Goal: Task Accomplishment & Management: Use online tool/utility

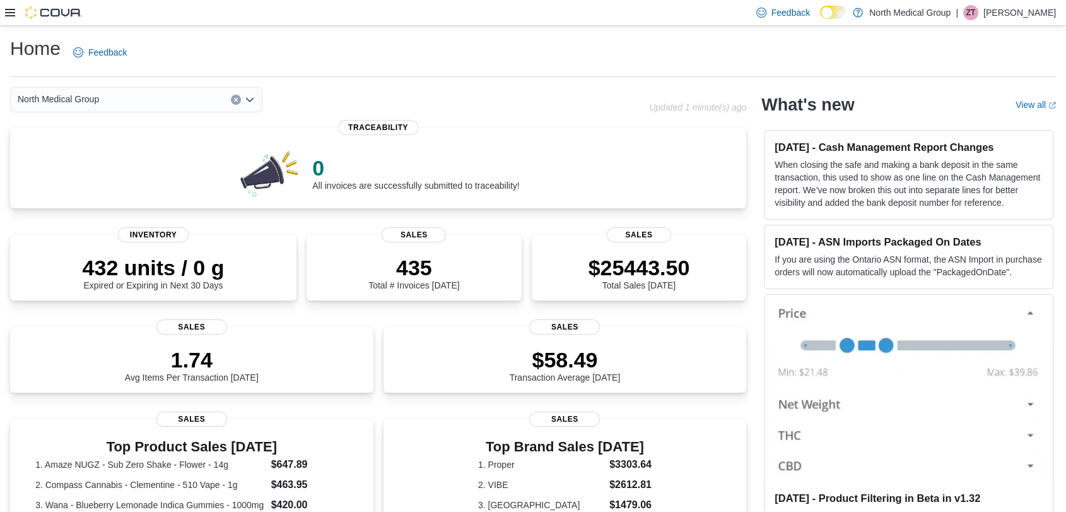
click at [11, 11] on icon at bounding box center [10, 13] width 10 height 8
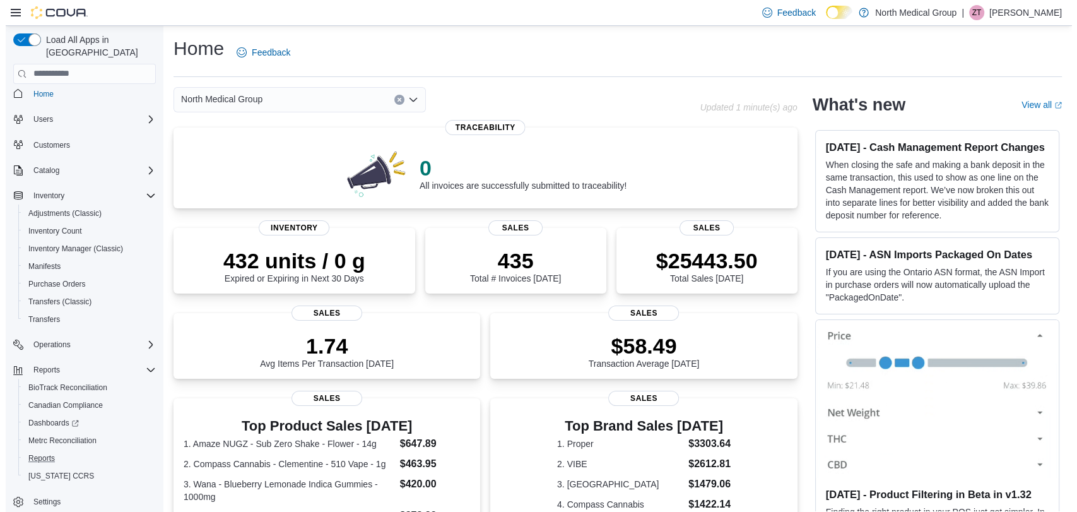
scroll to position [9, 0]
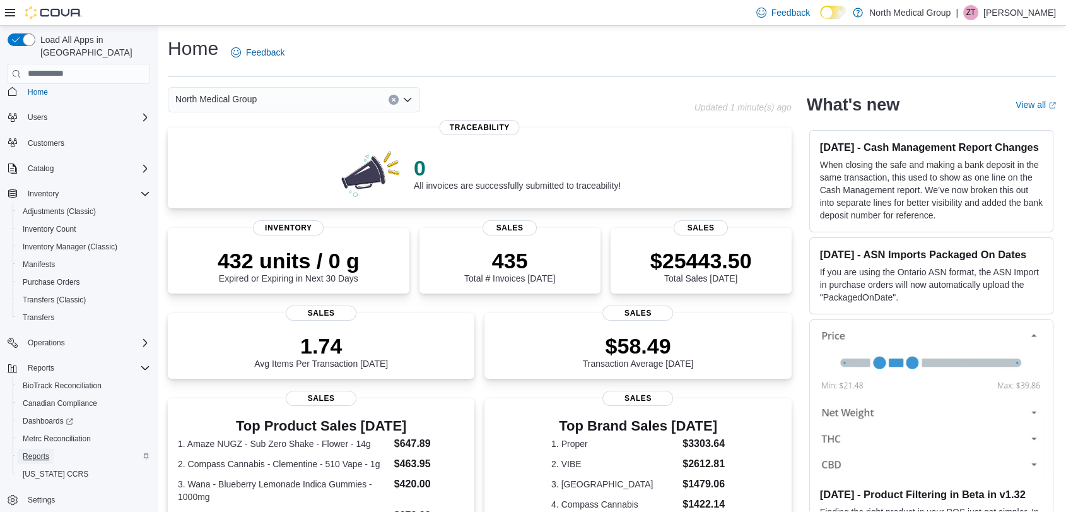
click at [28, 451] on span "Reports" at bounding box center [36, 456] width 27 height 10
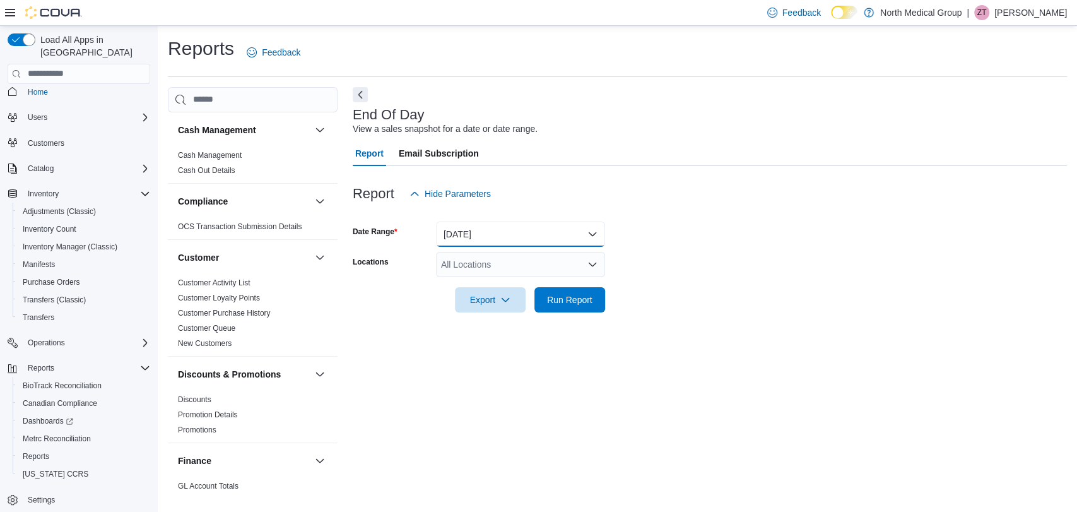
click at [477, 236] on button "[DATE]" at bounding box center [520, 234] width 169 height 25
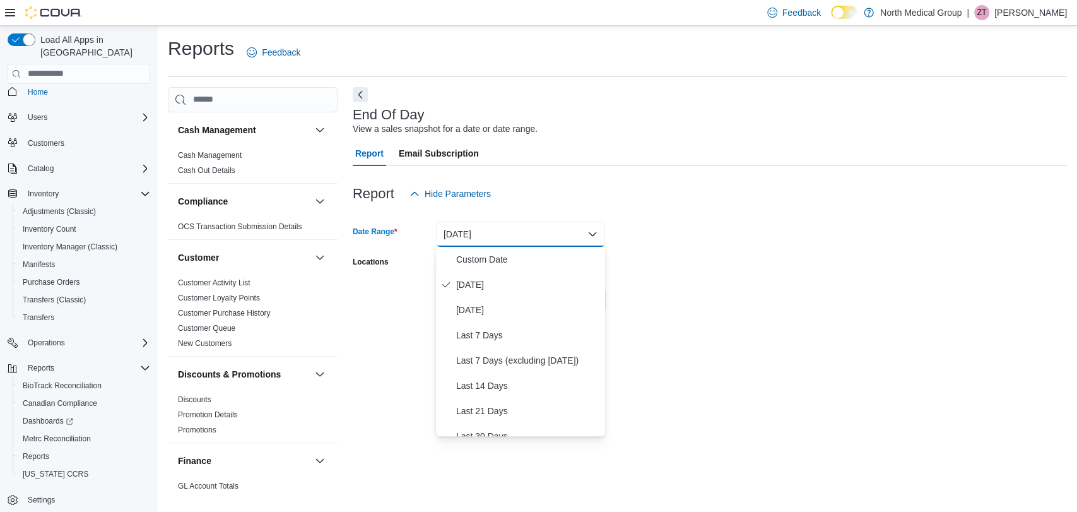
click at [757, 307] on form "Date Range [DATE] Locations All Locations Export Run Report" at bounding box center [710, 259] width 714 height 106
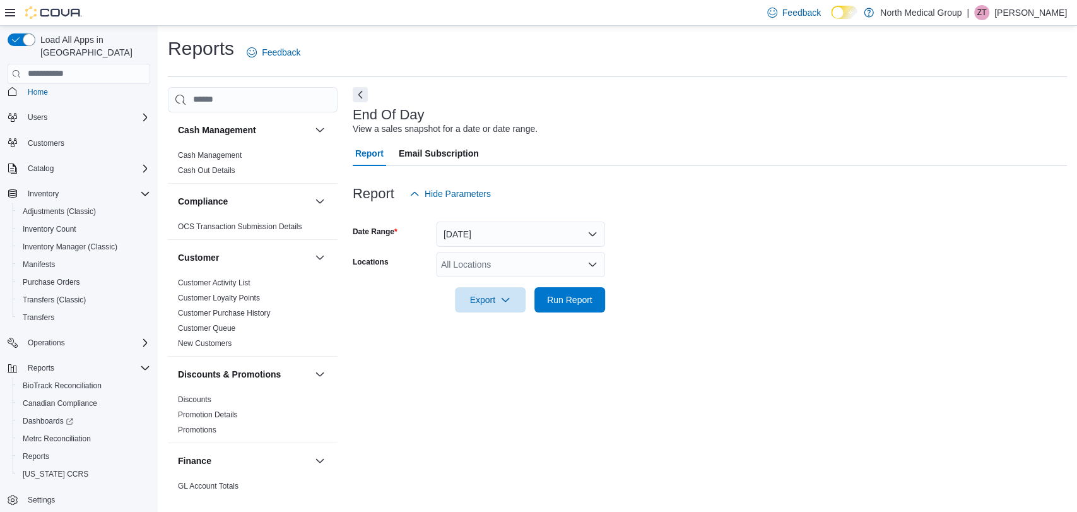
click at [505, 269] on div "All Locations" at bounding box center [520, 264] width 169 height 25
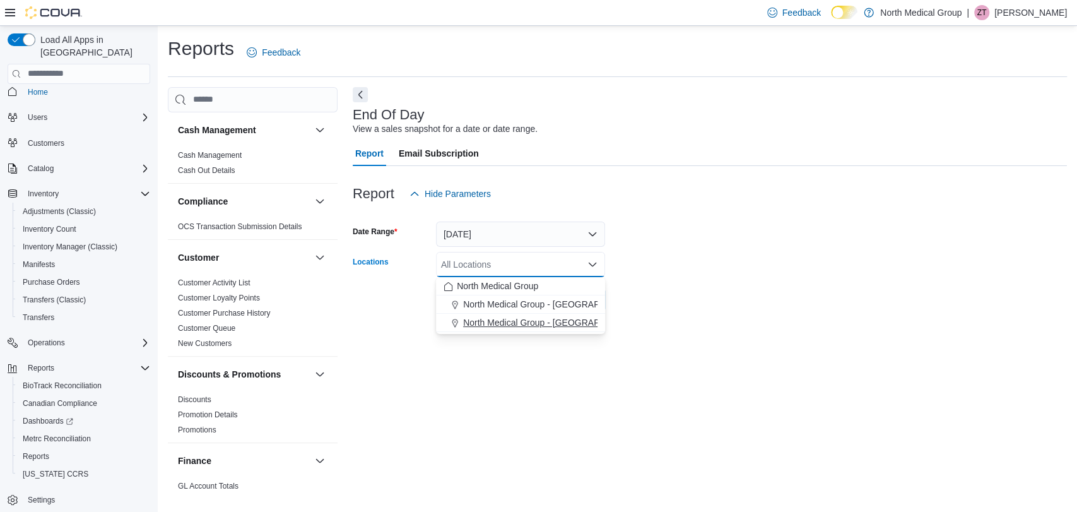
click at [507, 316] on span "North Medical Group - [GEOGRAPHIC_DATA]" at bounding box center [553, 322] width 181 height 13
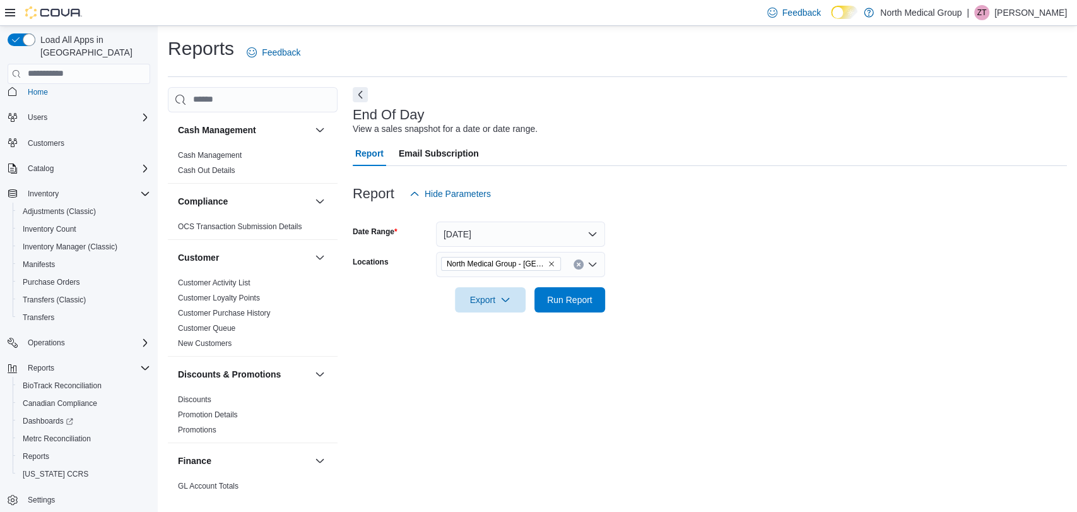
click at [673, 356] on div "End Of Day View a sales snapshot for a date or date range. Report Email Subscri…" at bounding box center [710, 291] width 714 height 409
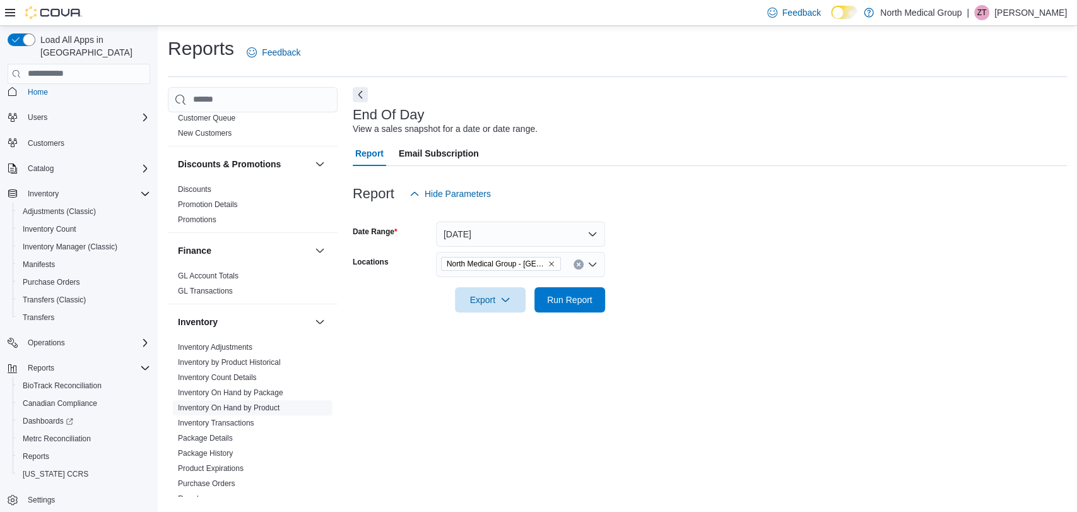
scroll to position [280, 0]
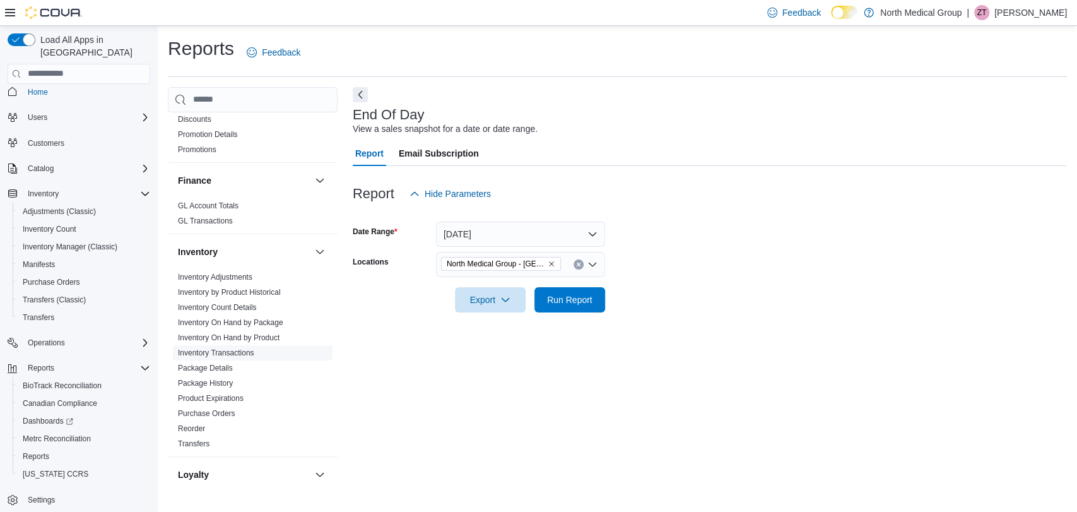
click at [244, 350] on link "Inventory Transactions" at bounding box center [216, 352] width 76 height 9
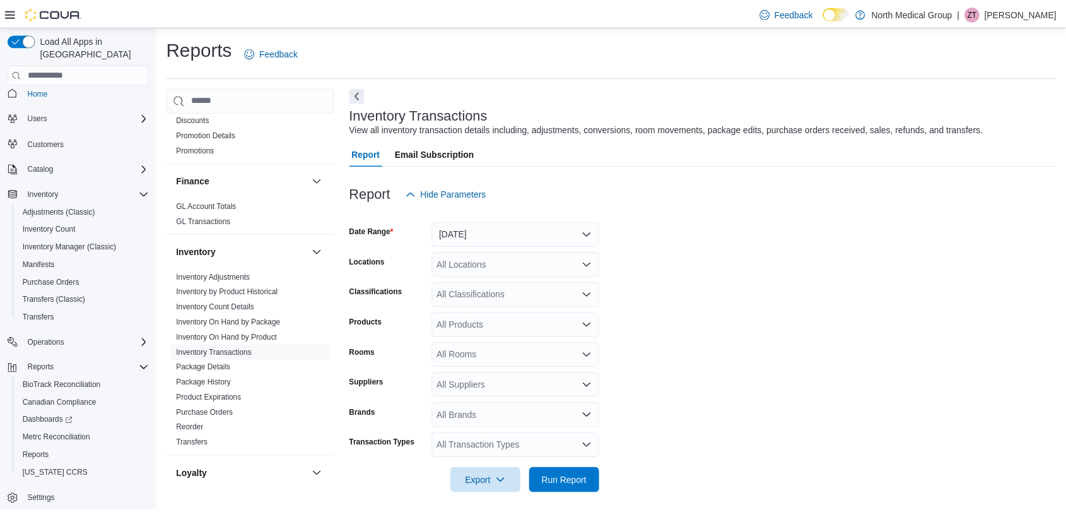
scroll to position [7, 0]
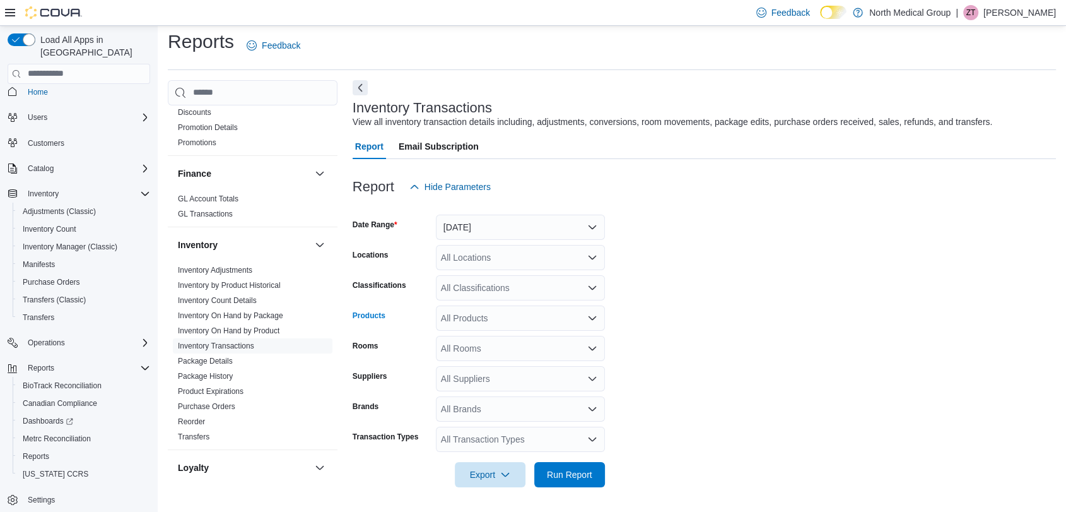
click at [497, 312] on div "All Products" at bounding box center [520, 317] width 169 height 25
click at [798, 346] on form "Date Range [DATE] Locations All Locations Classifications All Classifications P…" at bounding box center [705, 343] width 704 height 288
click at [514, 232] on button "[DATE]" at bounding box center [520, 227] width 169 height 25
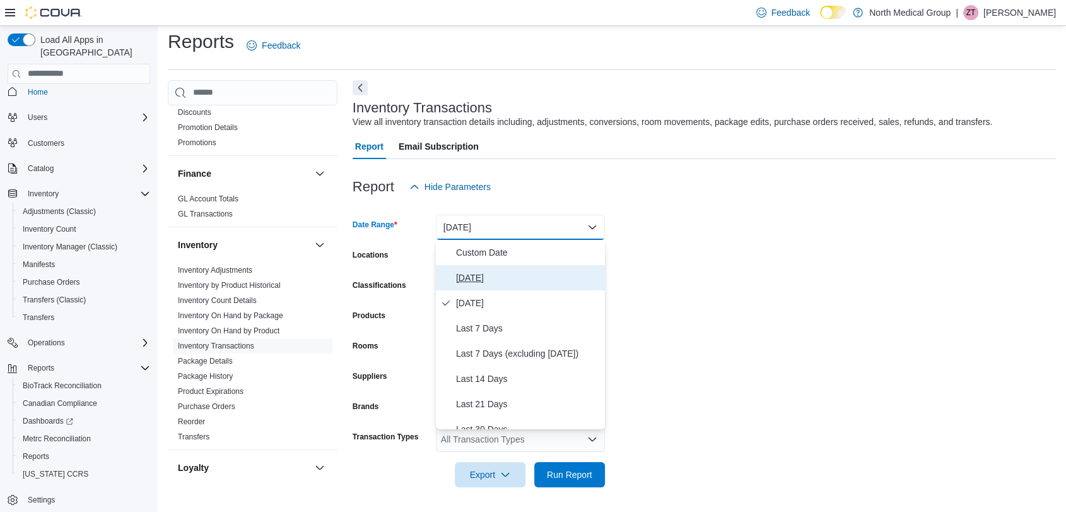
click at [494, 279] on span "[DATE]" at bounding box center [528, 277] width 144 height 15
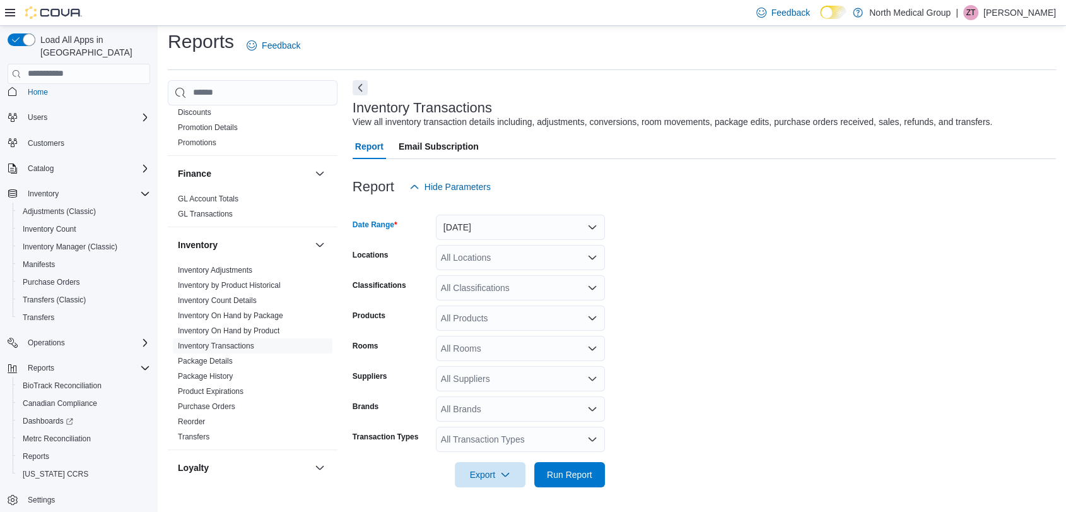
click at [827, 279] on form "Date Range [DATE] Locations All Locations Classifications All Classifications P…" at bounding box center [705, 343] width 704 height 288
click at [514, 269] on form "Date Range [DATE] Locations All Locations Classifications All Classifications P…" at bounding box center [705, 343] width 704 height 288
click at [515, 263] on div "All Locations" at bounding box center [520, 257] width 169 height 25
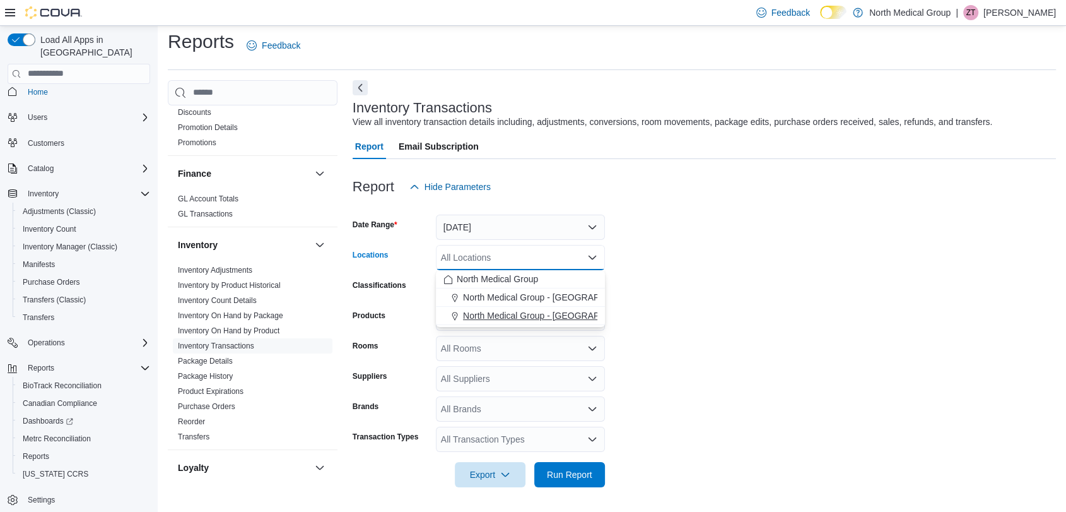
click at [510, 312] on span "North Medical Group - [GEOGRAPHIC_DATA]" at bounding box center [553, 315] width 181 height 13
click at [721, 316] on form "Date Range [DATE] Locations North Medical Group - [GEOGRAPHIC_DATA] Combo box. …" at bounding box center [705, 343] width 704 height 288
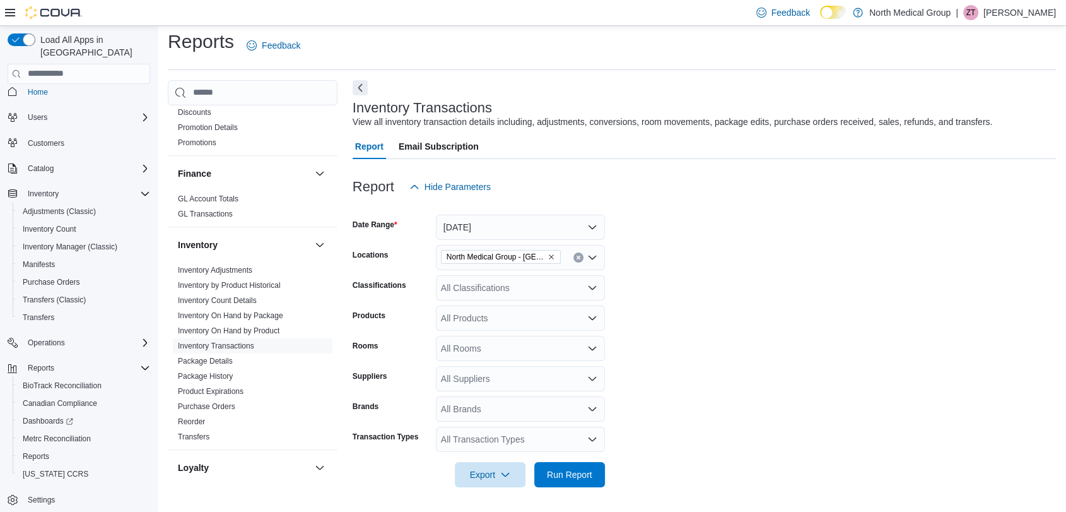
click at [504, 320] on div "All Products" at bounding box center [520, 317] width 169 height 25
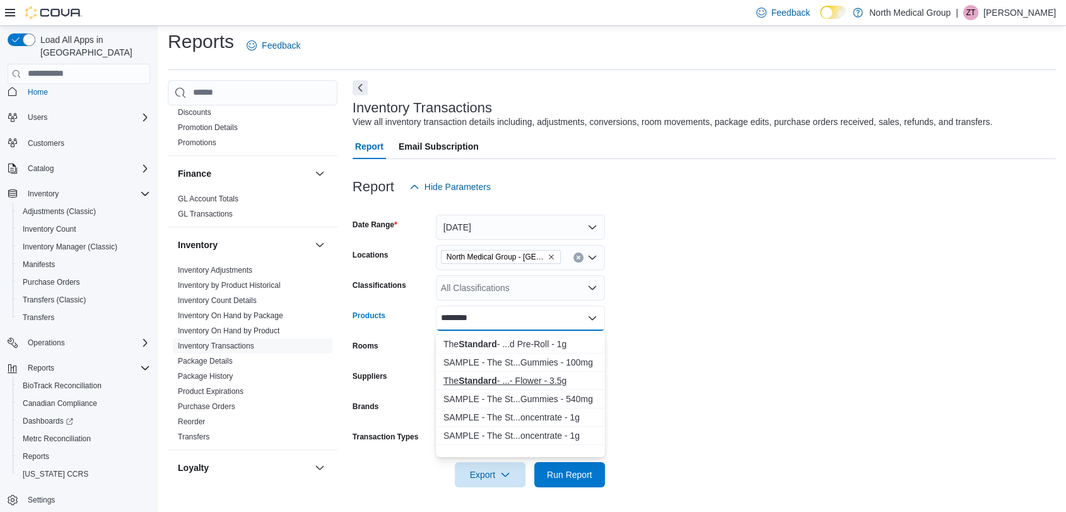
scroll to position [163, 0]
type input "********"
click at [539, 411] on div "The Standard - ...d Pre-Roll - 1g" at bounding box center [521, 414] width 154 height 13
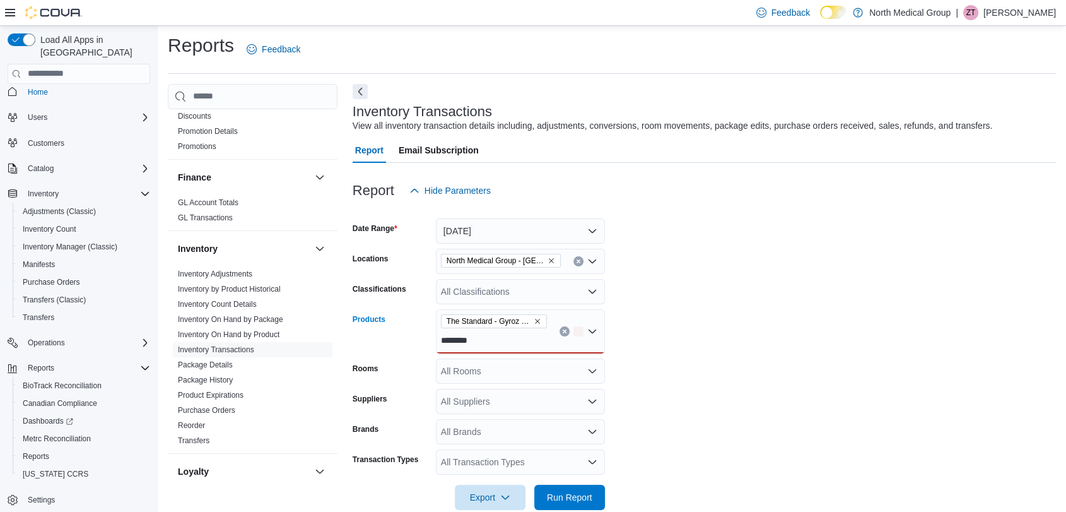
scroll to position [0, 0]
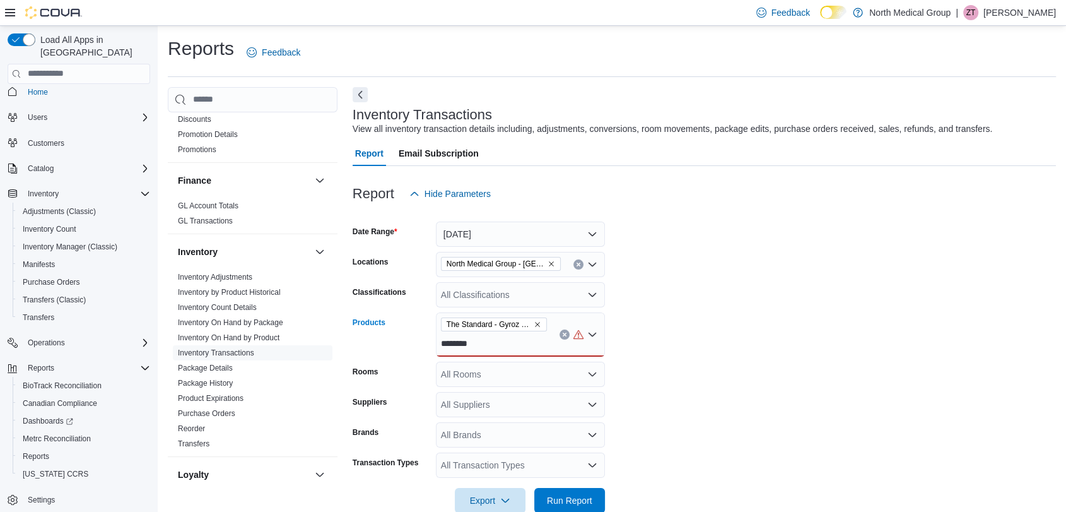
type input "********"
click at [512, 355] on div "The Standard - Gyroz #39 - Infused Pre-Roll - 1g ******** Combo box. Selected. …" at bounding box center [520, 334] width 169 height 44
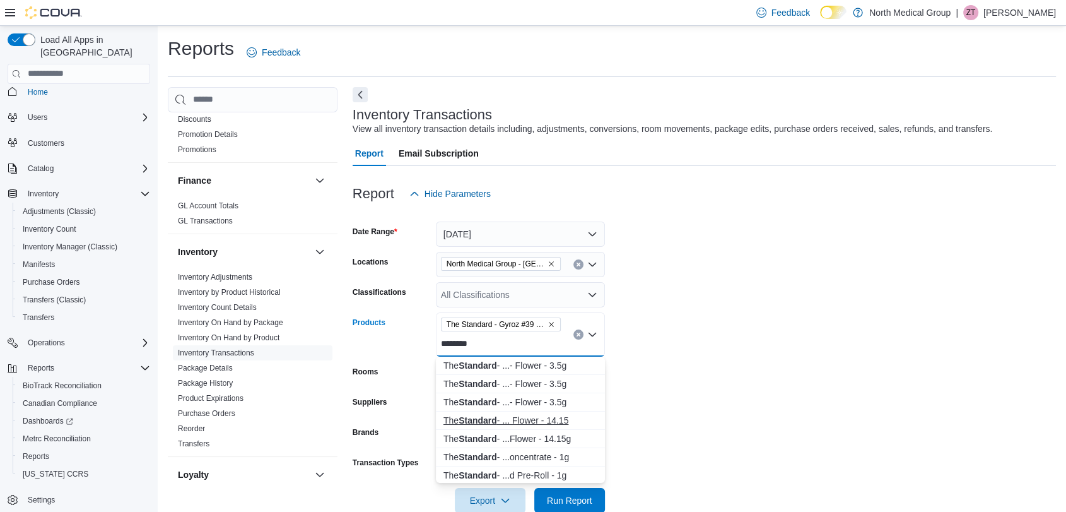
scroll to position [70, 0]
click at [543, 405] on div "The Standard - ...d Pre-Roll - 1g" at bounding box center [521, 405] width 154 height 13
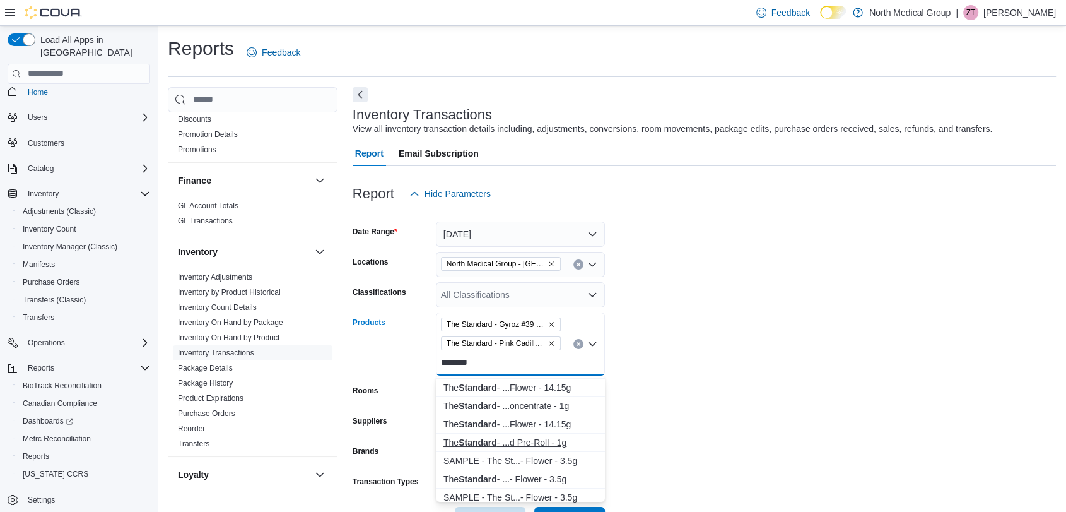
type input "********"
click at [524, 440] on div "The Standard - ...d Pre-Roll - 1g" at bounding box center [521, 442] width 154 height 13
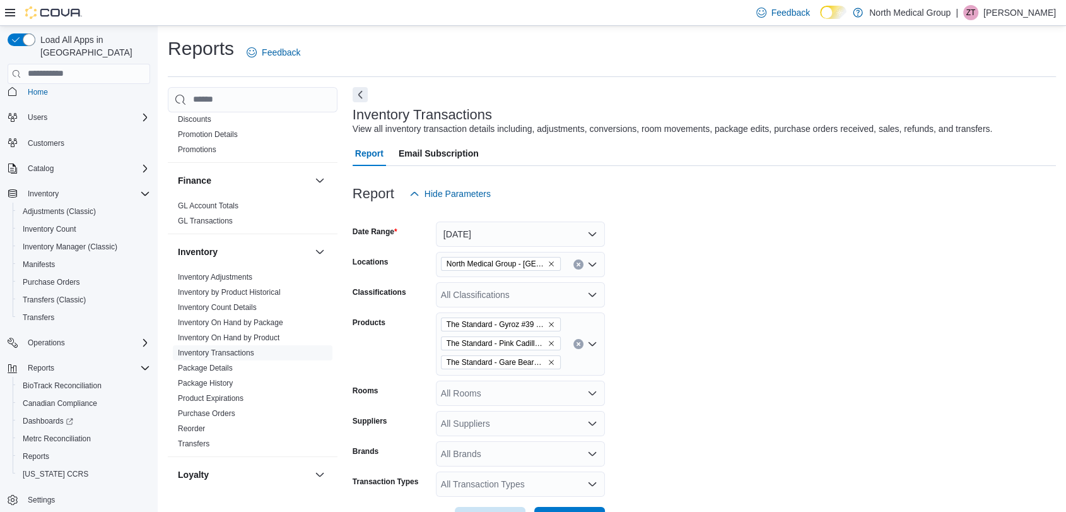
click at [734, 370] on form "Date Range [DATE] Locations North Medical Group - Pevely Classifications All Cl…" at bounding box center [705, 369] width 704 height 326
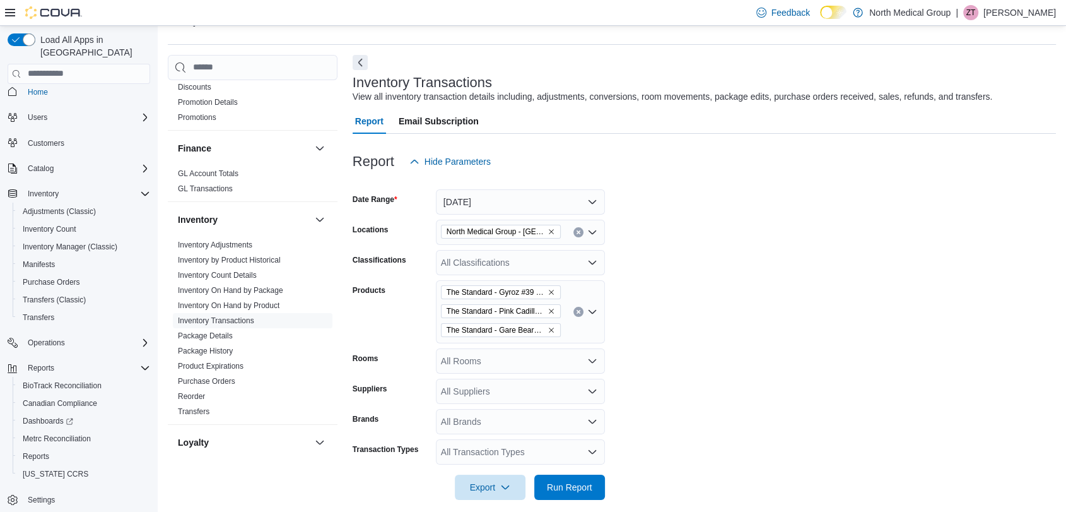
scroll to position [45, 0]
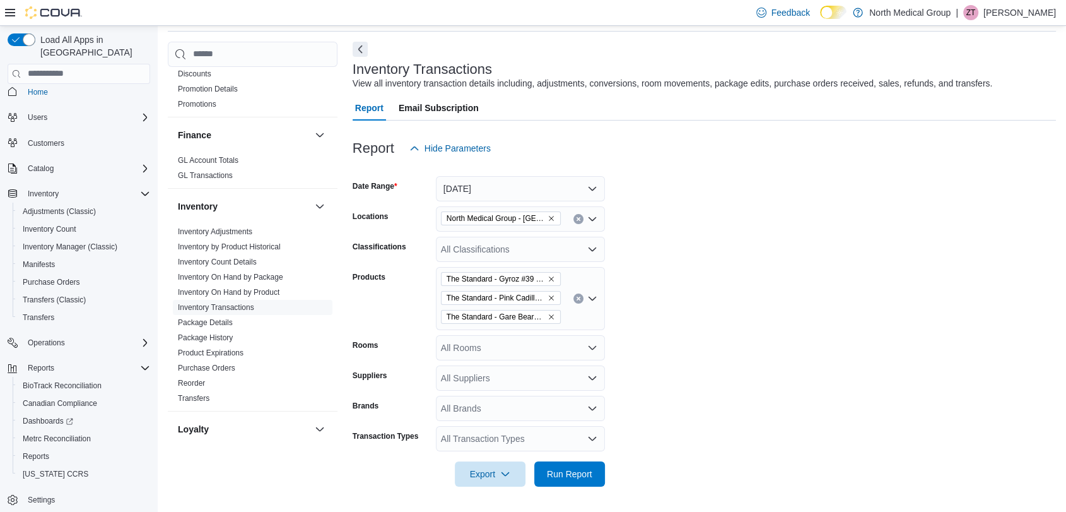
click at [497, 352] on div "All Rooms" at bounding box center [520, 347] width 169 height 25
click at [700, 338] on form "Date Range [DATE] Locations North Medical Group - Pevely Classifications All Cl…" at bounding box center [705, 324] width 704 height 326
click at [576, 468] on span "Run Report" at bounding box center [569, 473] width 45 height 13
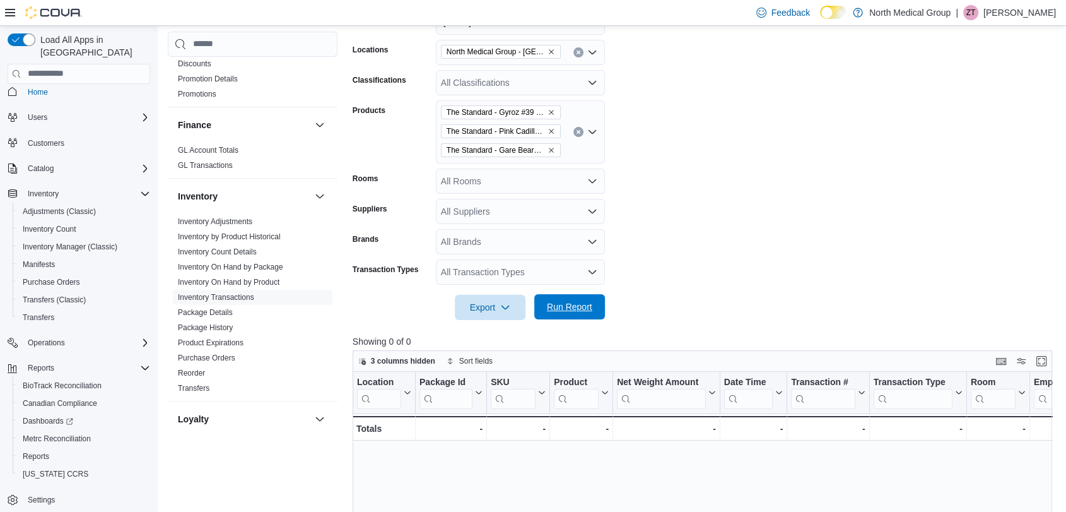
scroll to position [189, 0]
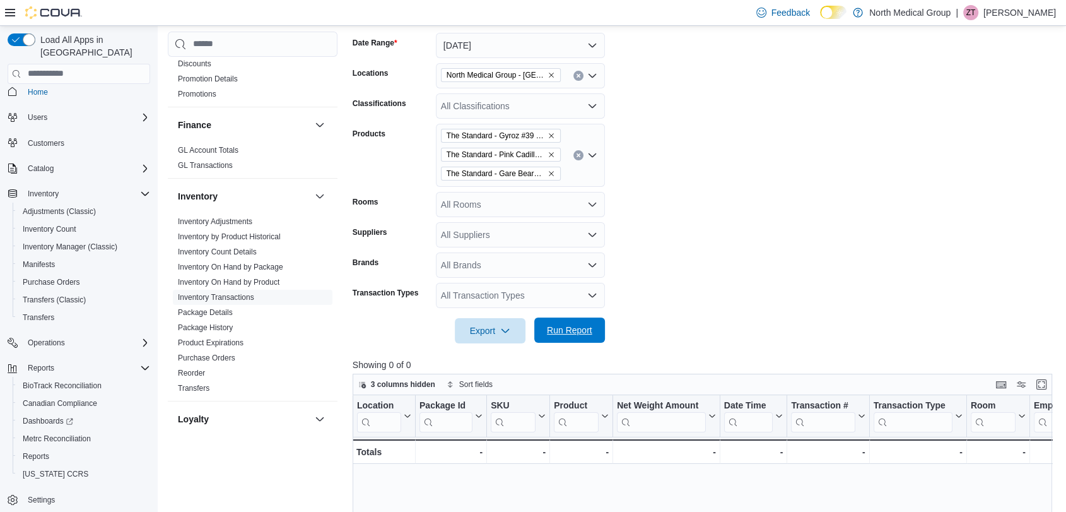
click at [571, 332] on span "Run Report" at bounding box center [569, 330] width 45 height 13
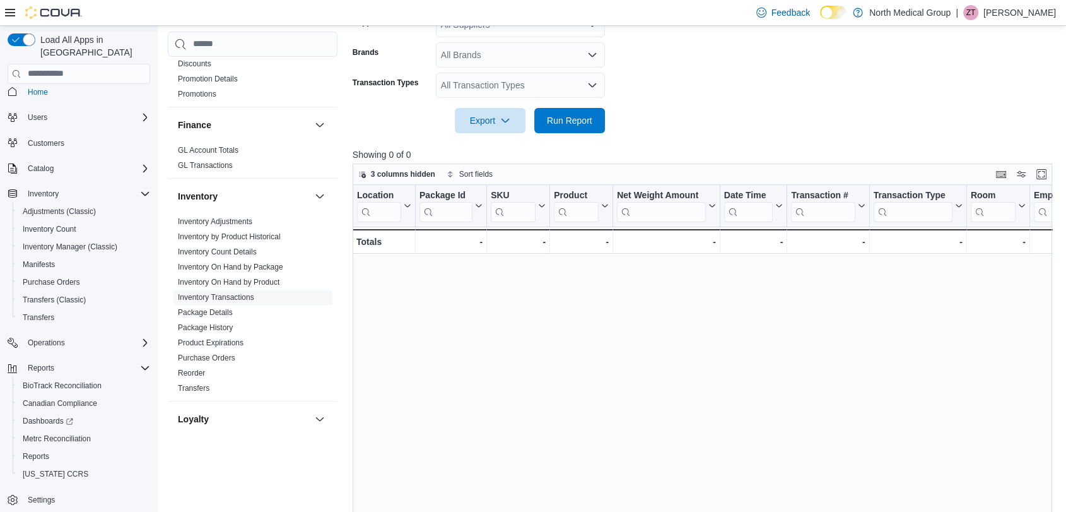
scroll to position [49, 0]
